Goal: Communication & Community: Ask a question

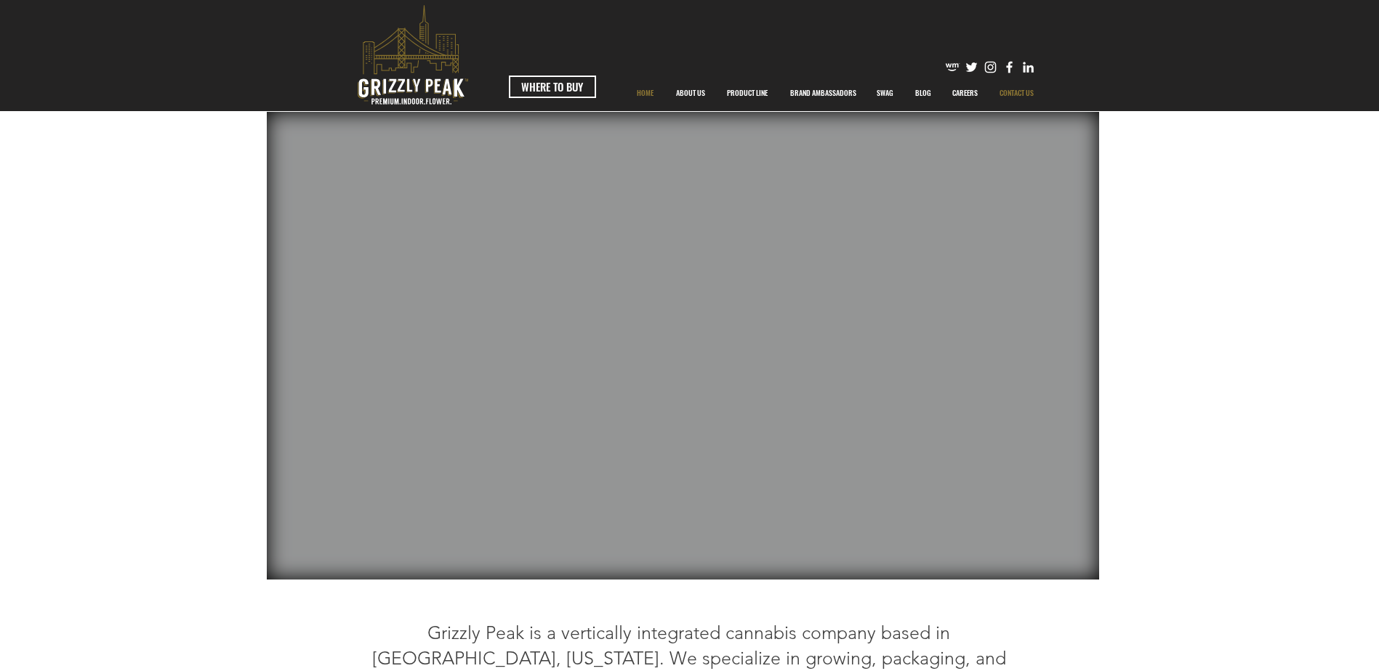
click at [1009, 80] on p "CONTACT US" at bounding box center [1016, 93] width 49 height 36
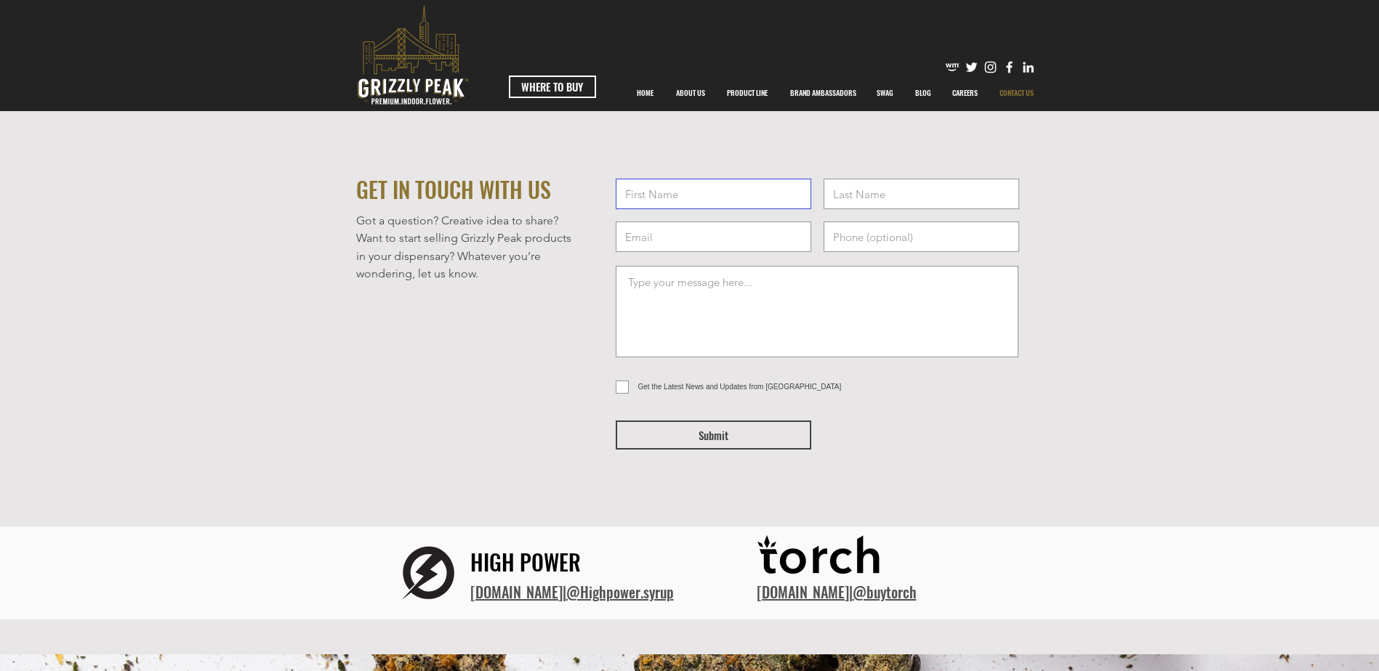
click at [793, 186] on input "text" at bounding box center [713, 194] width 195 height 31
type input "Hope"
type input "[PERSON_NAME]"
type input "[EMAIL_ADDRESS][DOMAIN_NAME]"
type input "[PHONE_NUMBER]"
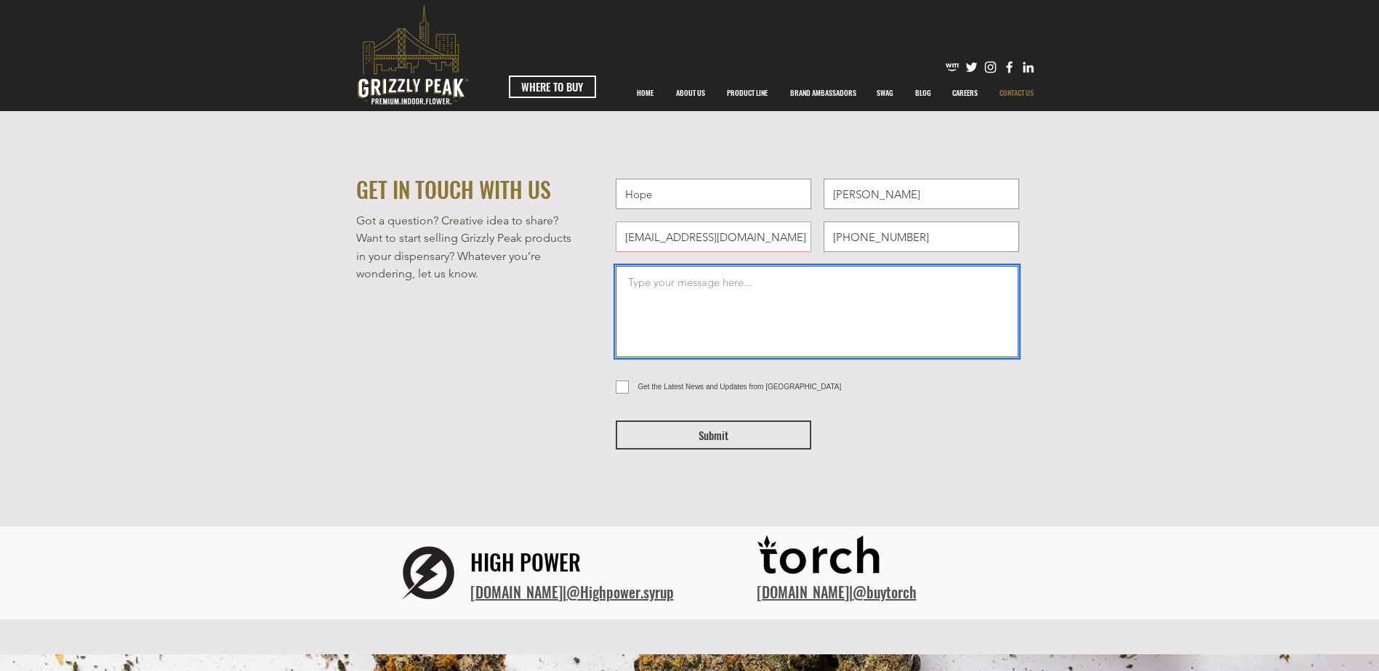
click at [685, 286] on textarea at bounding box center [817, 312] width 403 height 92
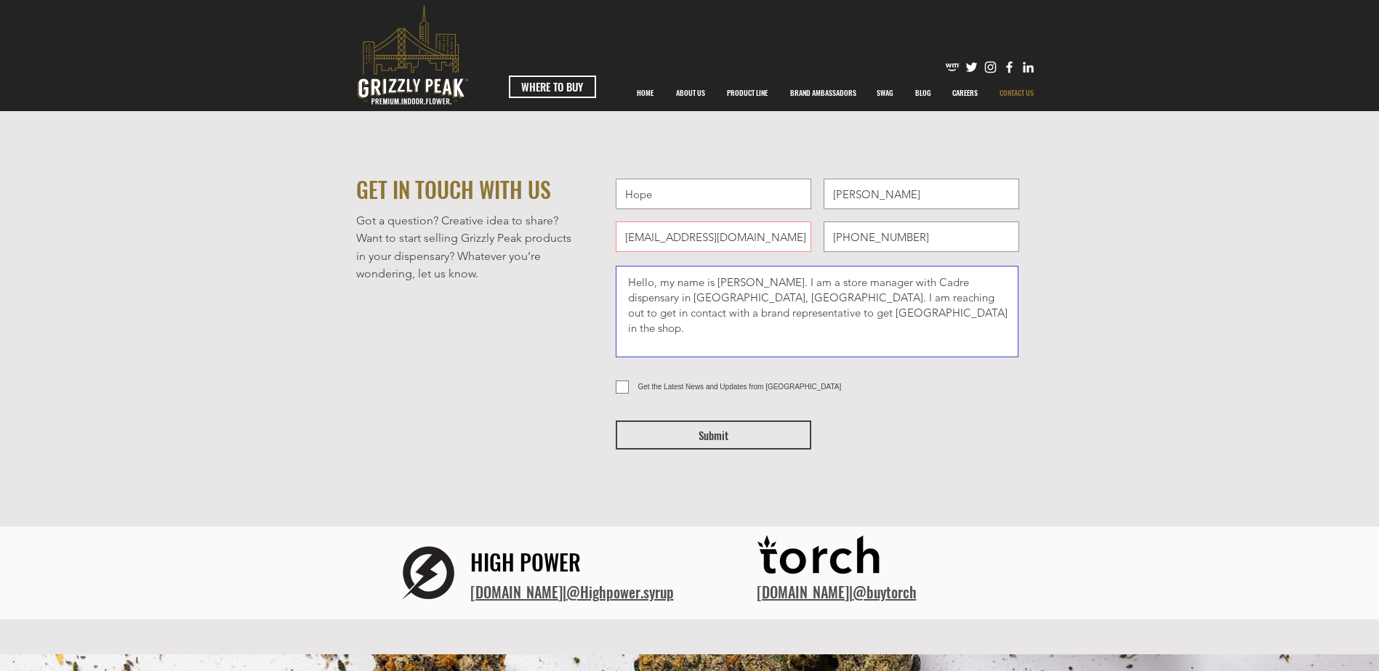
type textarea "Hello, my name is [PERSON_NAME]. I am a store manager with Cadre dispensary in …"
click at [620, 384] on input "Get the Latest News and Updates from [GEOGRAPHIC_DATA]" at bounding box center [620, 387] width 9 height 9
checkbox input "true"
click at [648, 448] on button "Submit" at bounding box center [713, 435] width 195 height 29
checkbox input "false"
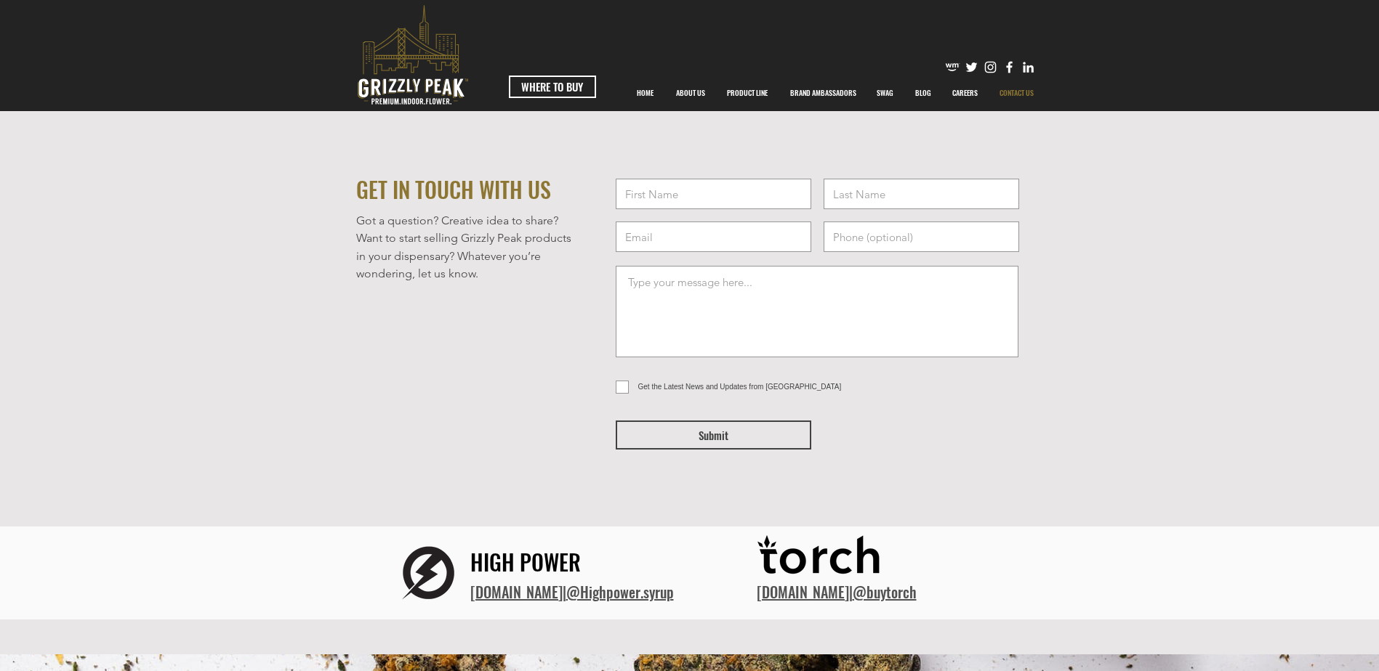
click at [1086, 252] on div "GET IN TOUCH WITH US Got a question? Creative idea to share? Want to start sell…" at bounding box center [689, 528] width 1379 height 834
click at [1058, 255] on div "GET IN TOUCH WITH US Got a question? Creative idea to share? Want to start sell…" at bounding box center [689, 528] width 1379 height 834
